Goal: Information Seeking & Learning: Understand process/instructions

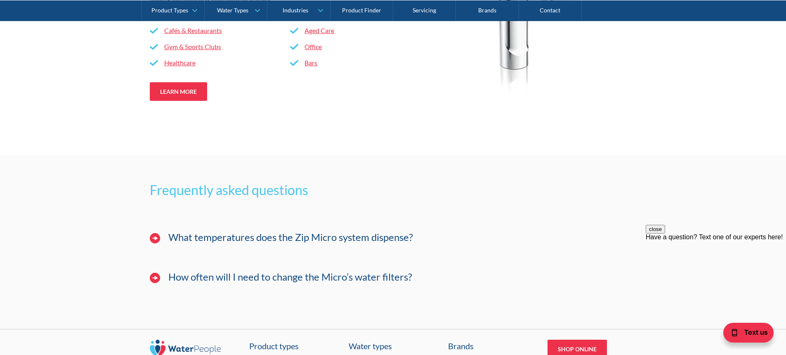
scroll to position [2105, 0]
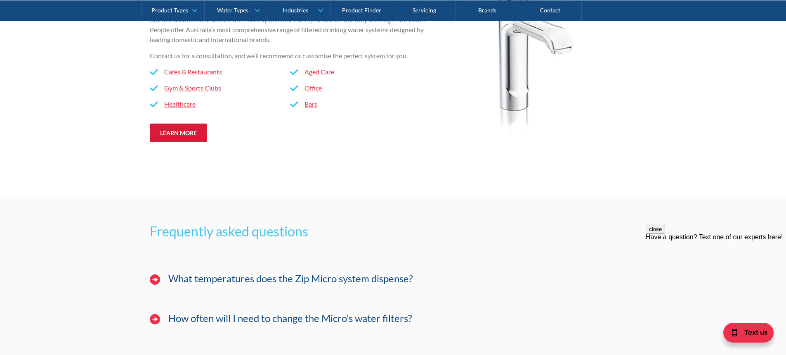
click at [185, 140] on link "Learn more" at bounding box center [178, 132] width 57 height 19
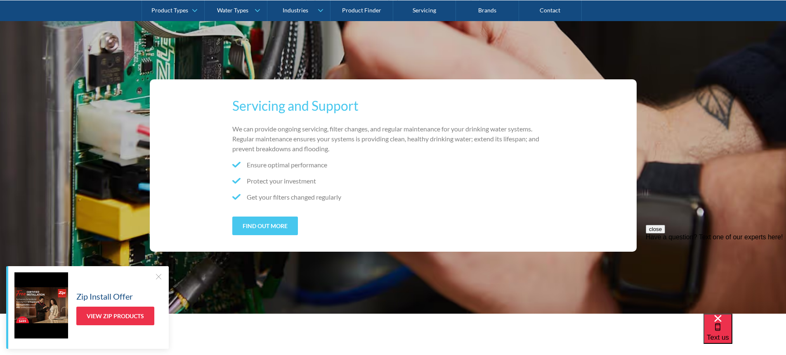
scroll to position [331, 0]
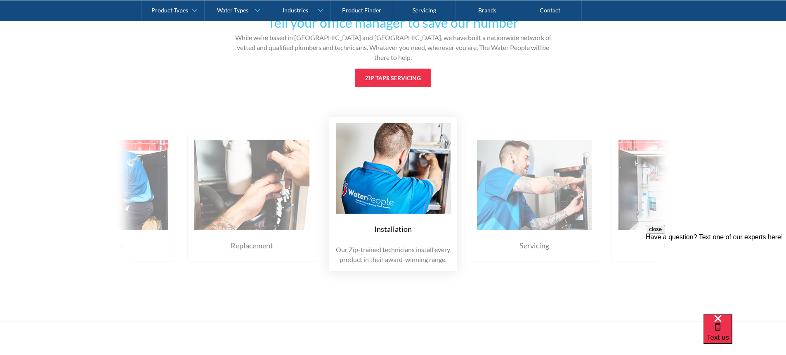
scroll to position [1697, 0]
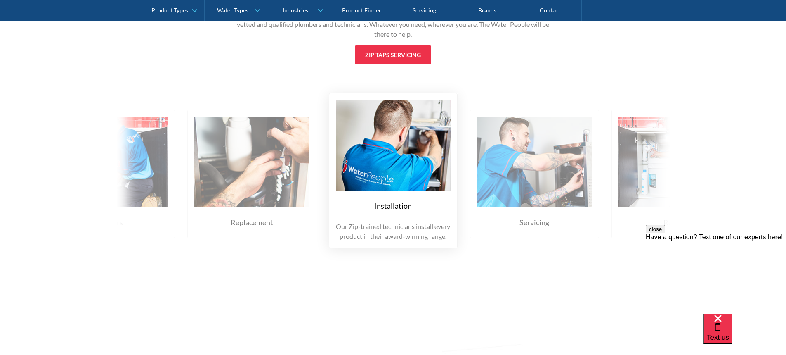
click at [397, 204] on div "Installation" at bounding box center [393, 205] width 38 height 11
click at [400, 227] on p "Our Zip-trained technicians install every product in their award-winning range." at bounding box center [393, 231] width 115 height 20
click at [396, 183] on img at bounding box center [393, 145] width 115 height 90
click at [395, 183] on img at bounding box center [393, 145] width 115 height 90
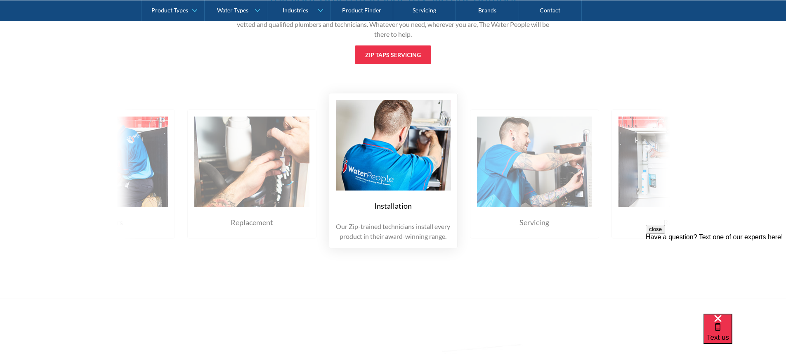
click at [394, 188] on img at bounding box center [393, 145] width 115 height 90
click at [395, 186] on img at bounding box center [393, 145] width 115 height 90
click at [394, 184] on img at bounding box center [393, 145] width 115 height 90
drag, startPoint x: 394, startPoint y: 184, endPoint x: 390, endPoint y: 184, distance: 4.1
click at [391, 186] on img at bounding box center [393, 145] width 115 height 90
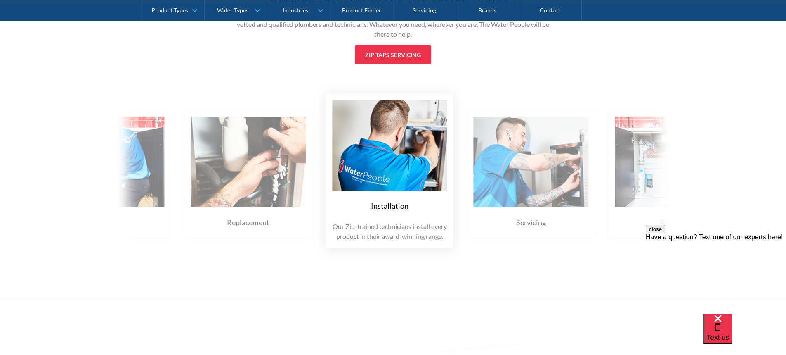
click at [389, 184] on img at bounding box center [389, 145] width 115 height 90
click at [389, 185] on img at bounding box center [389, 145] width 115 height 90
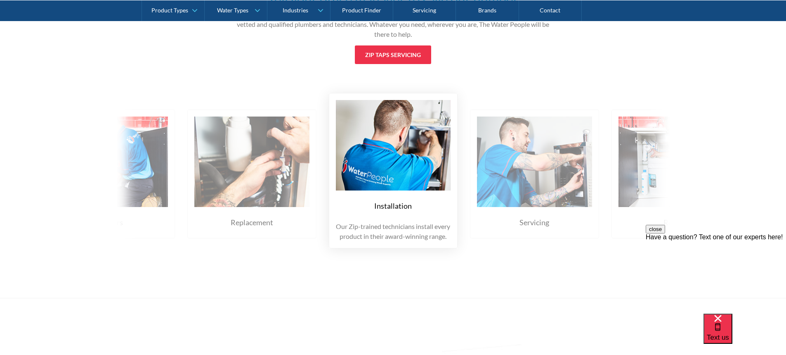
click at [388, 185] on img at bounding box center [393, 145] width 115 height 90
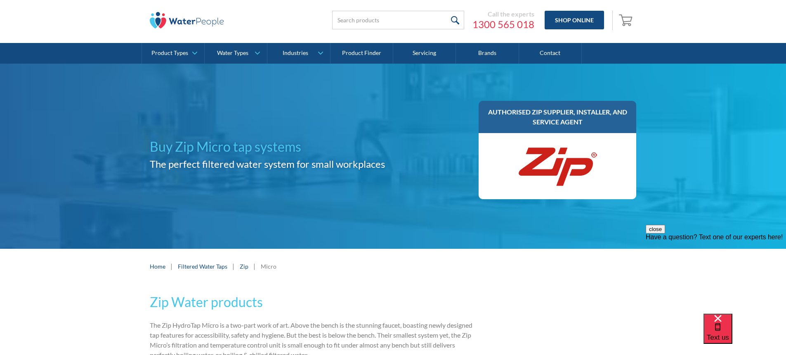
scroll to position [0, 0]
